Goal: Task Accomplishment & Management: Manage account settings

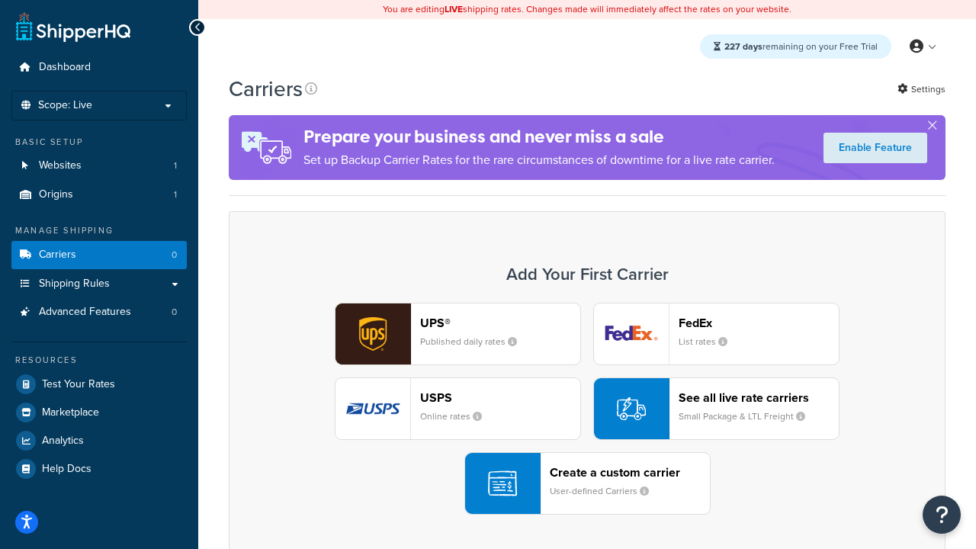
click at [587, 409] on div "UPS® Published daily rates FedEx List rates USPS Online rates See all live rate…" at bounding box center [587, 409] width 684 height 212
click at [758, 322] on header "FedEx" at bounding box center [758, 323] width 160 height 14
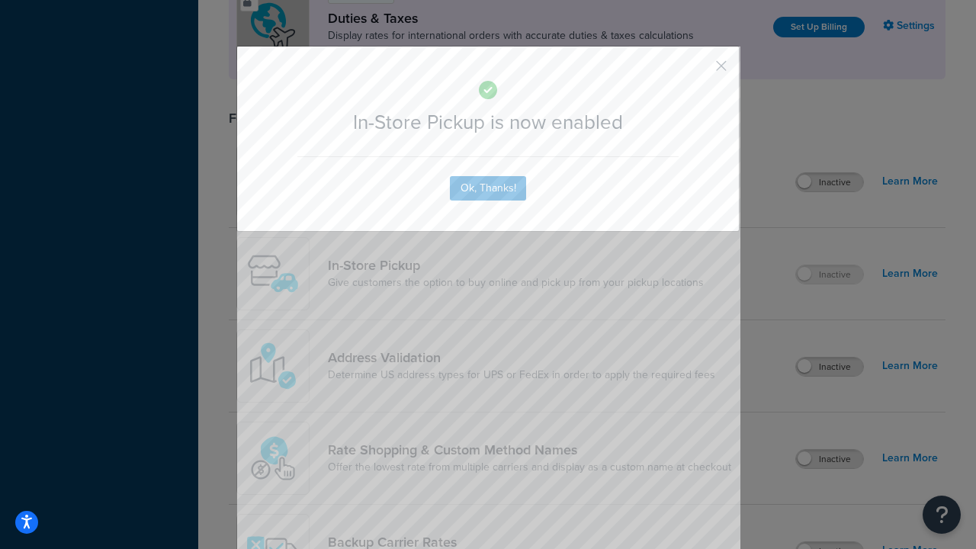
click at [698, 71] on button "button" at bounding box center [699, 71] width 4 height 4
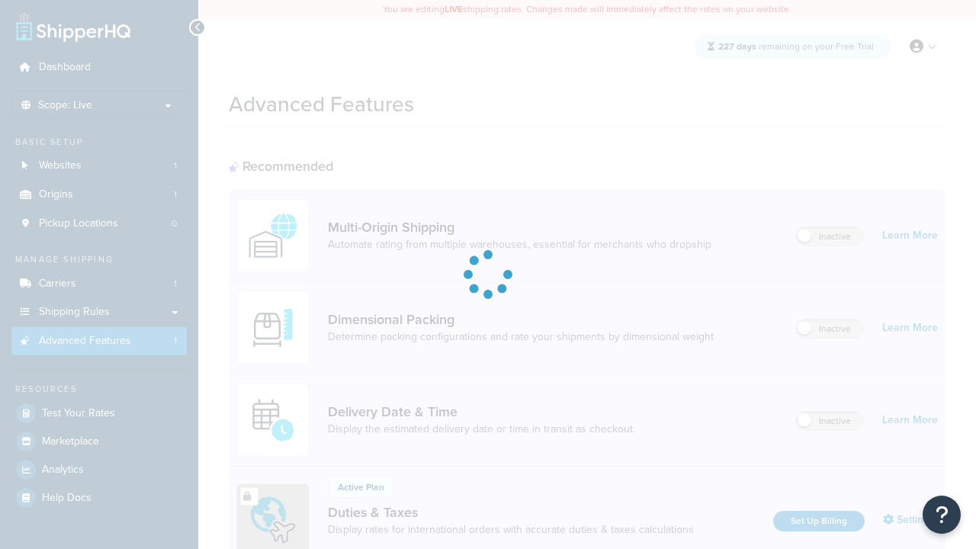
scroll to position [494, 0]
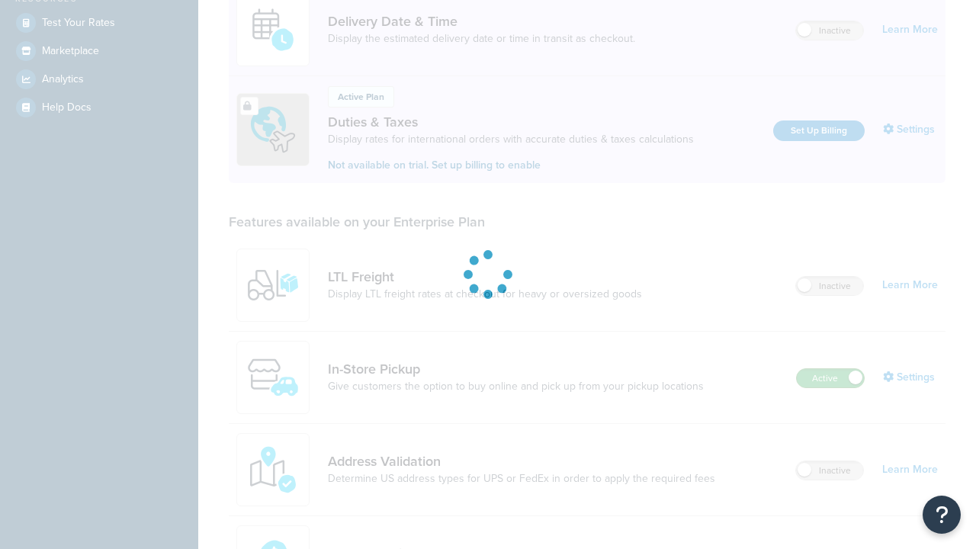
click at [830, 369] on label "Active" at bounding box center [829, 378] width 67 height 18
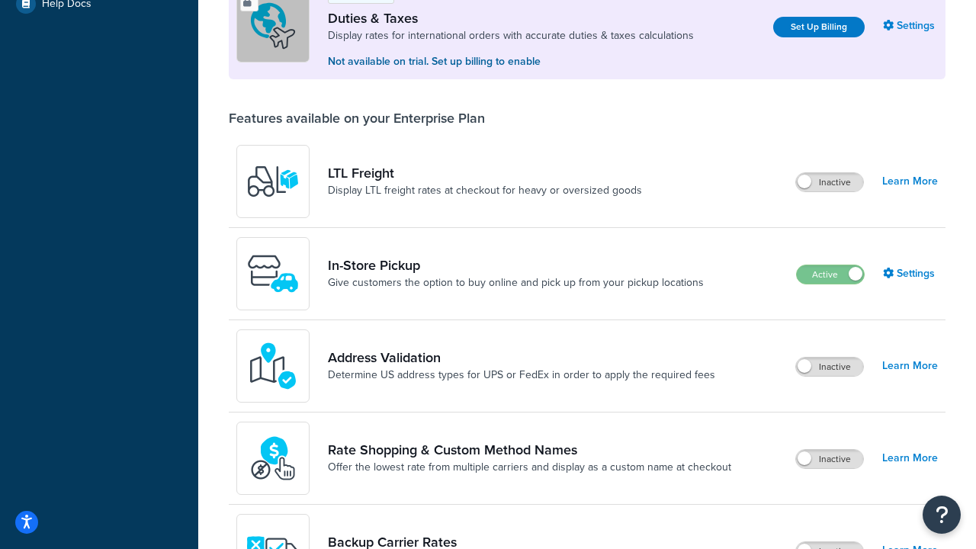
scroll to position [465, 0]
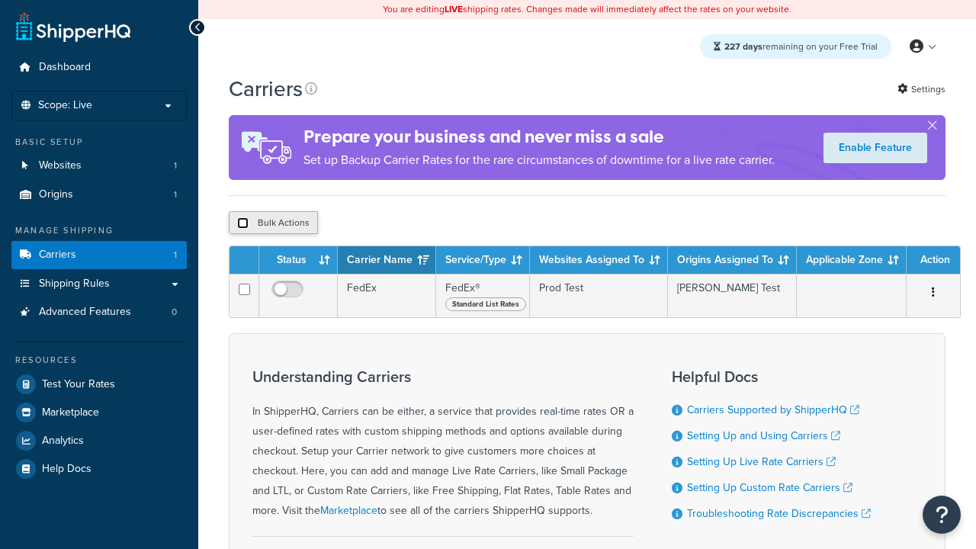
click at [242, 225] on input "checkbox" at bounding box center [242, 222] width 11 height 11
checkbox input "true"
click at [0, 0] on button "Delete" at bounding box center [0, 0] width 0 height 0
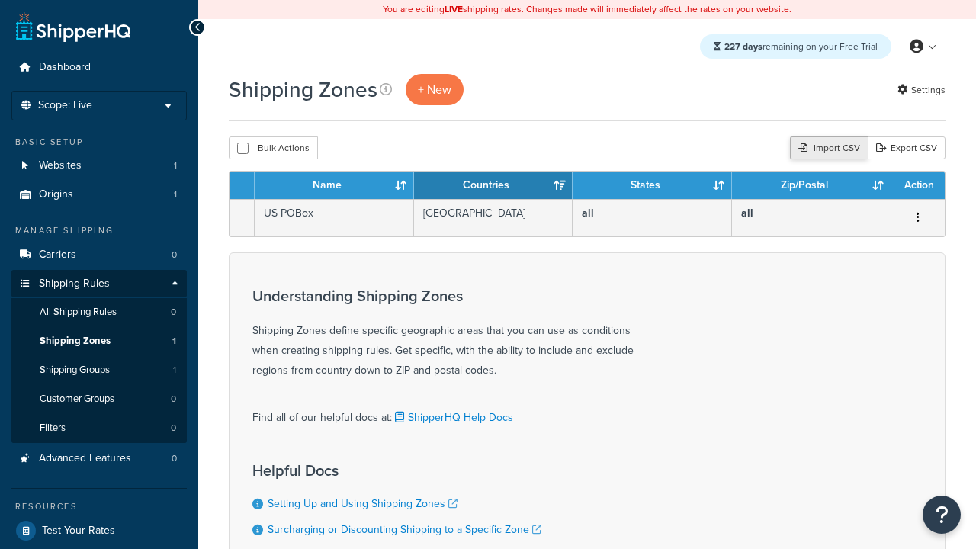
click at [826, 149] on div "Import CSV" at bounding box center [829, 147] width 78 height 23
